Goal: Navigation & Orientation: Find specific page/section

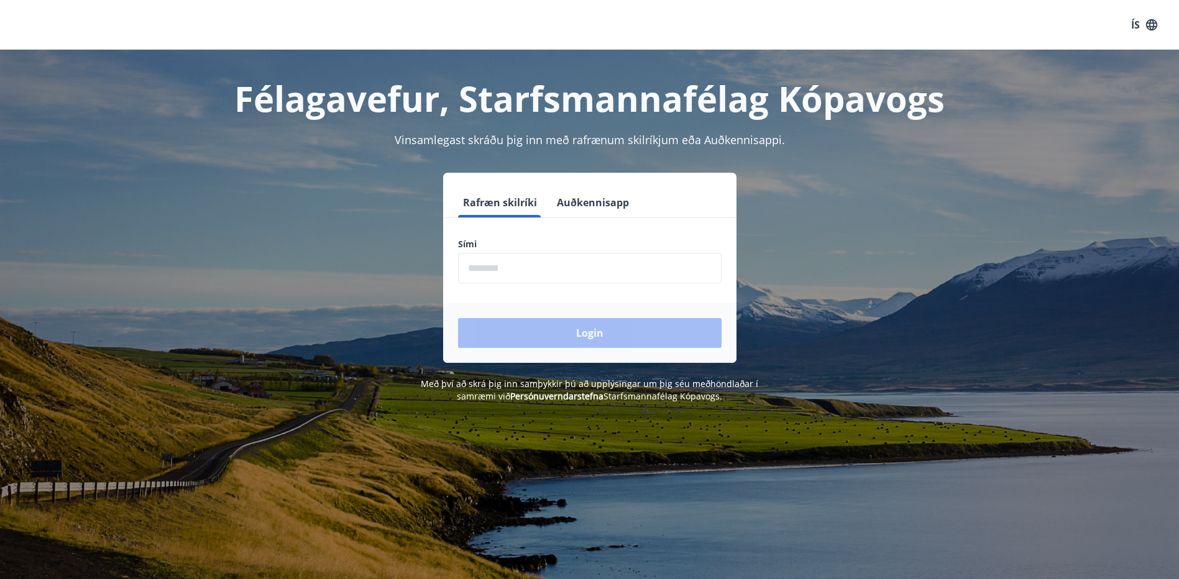
click at [573, 267] on input "phone" at bounding box center [589, 268] width 263 height 30
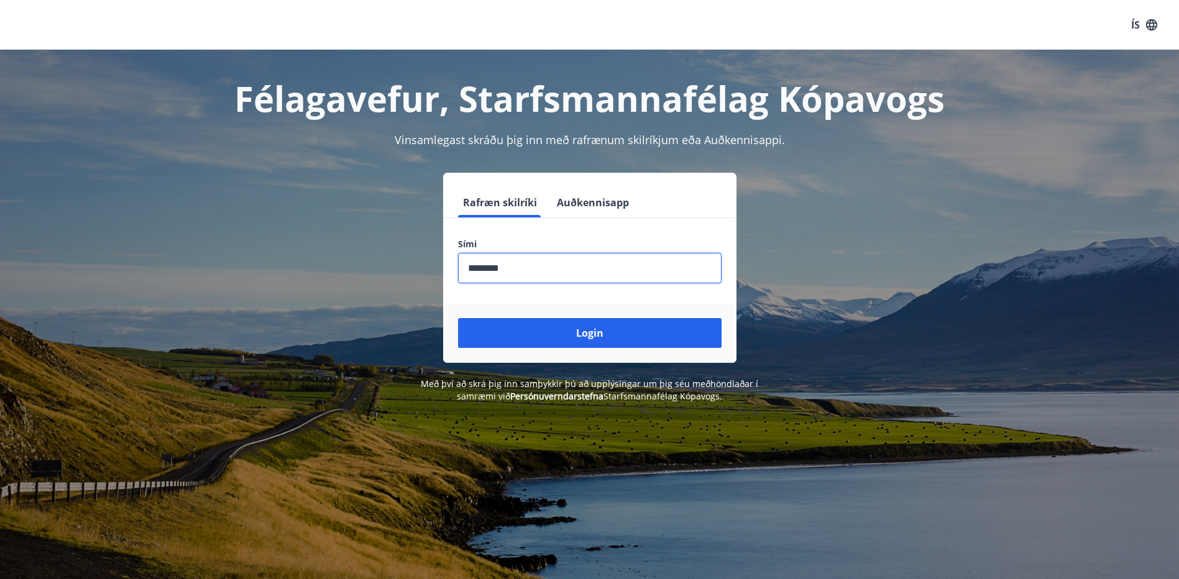
type input "********"
click at [458, 318] on button "Login" at bounding box center [589, 333] width 263 height 30
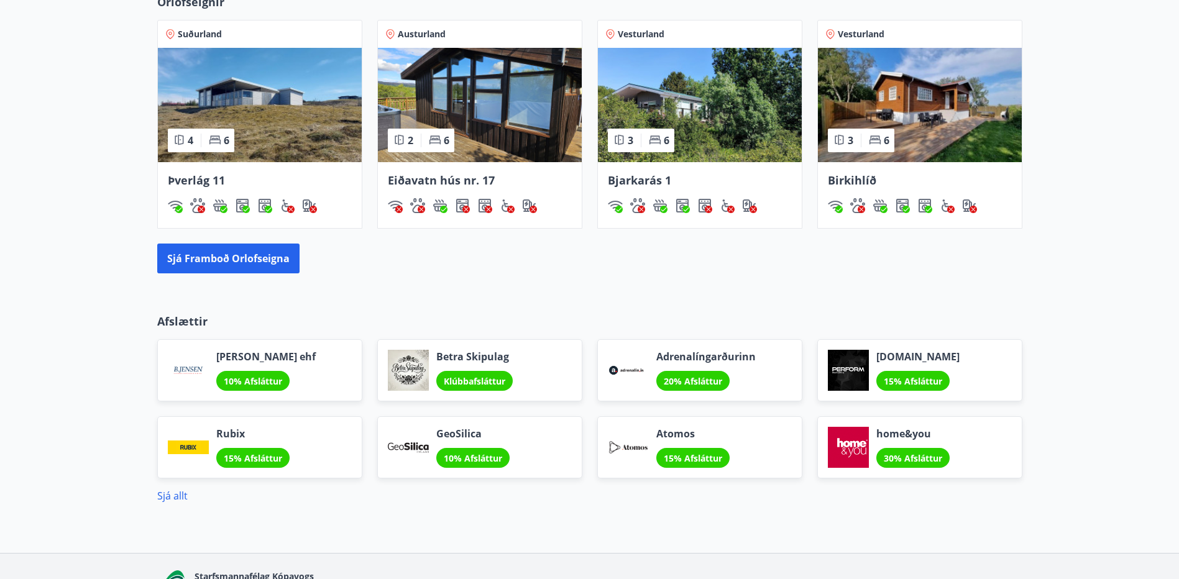
scroll to position [896, 0]
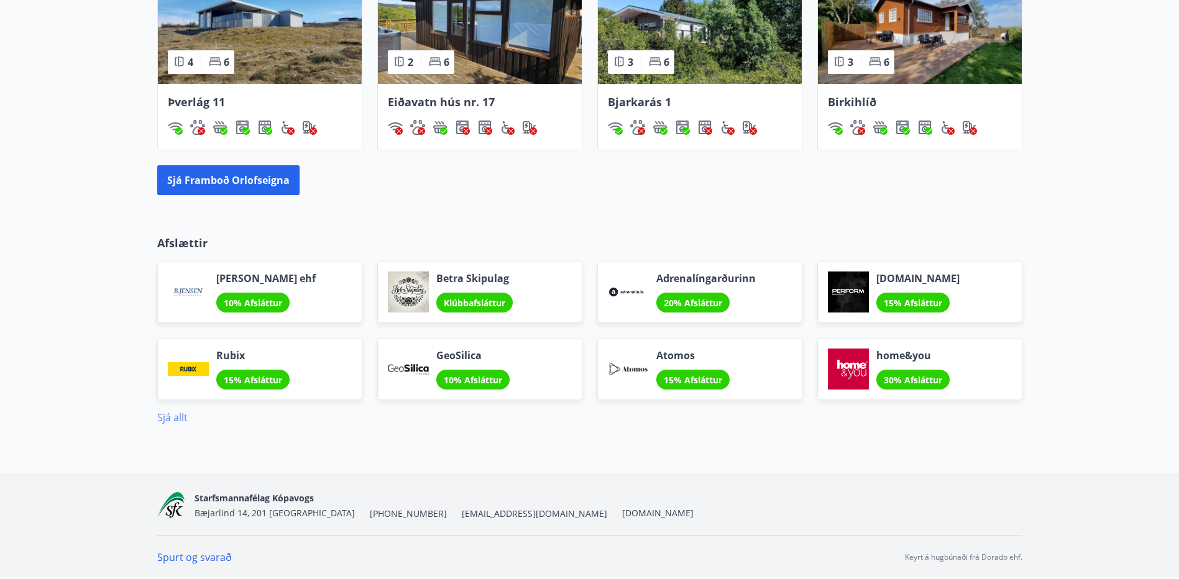
click at [183, 419] on link "Sjá allt" at bounding box center [172, 418] width 30 height 14
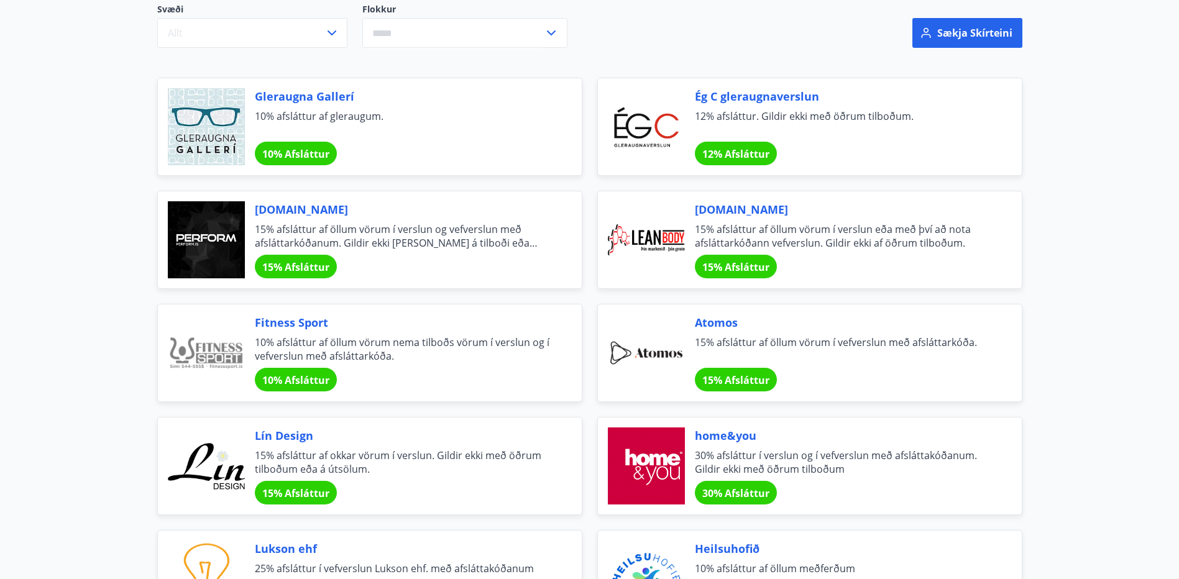
scroll to position [186, 0]
